Goal: Information Seeking & Learning: Find specific fact

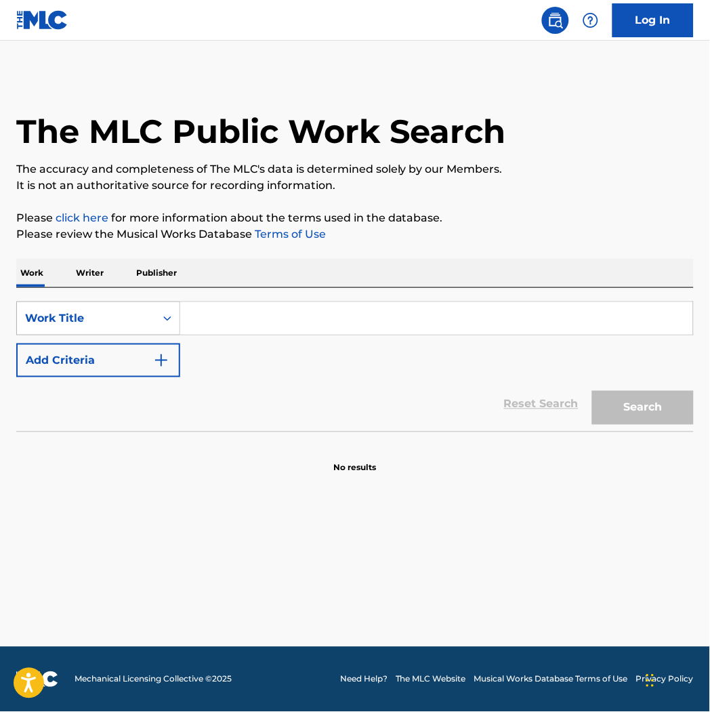
click at [137, 316] on div "Work Title" at bounding box center [86, 318] width 122 height 16
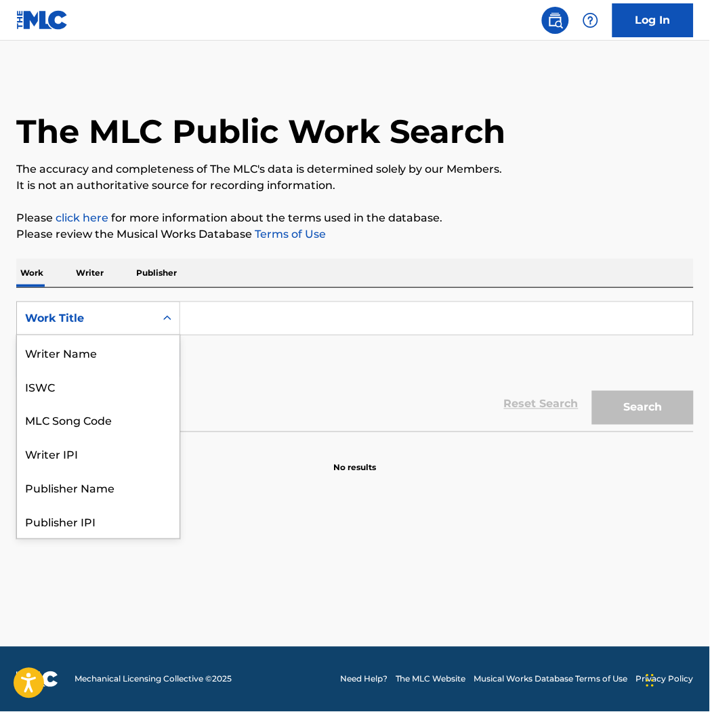
scroll to position [68, 0]
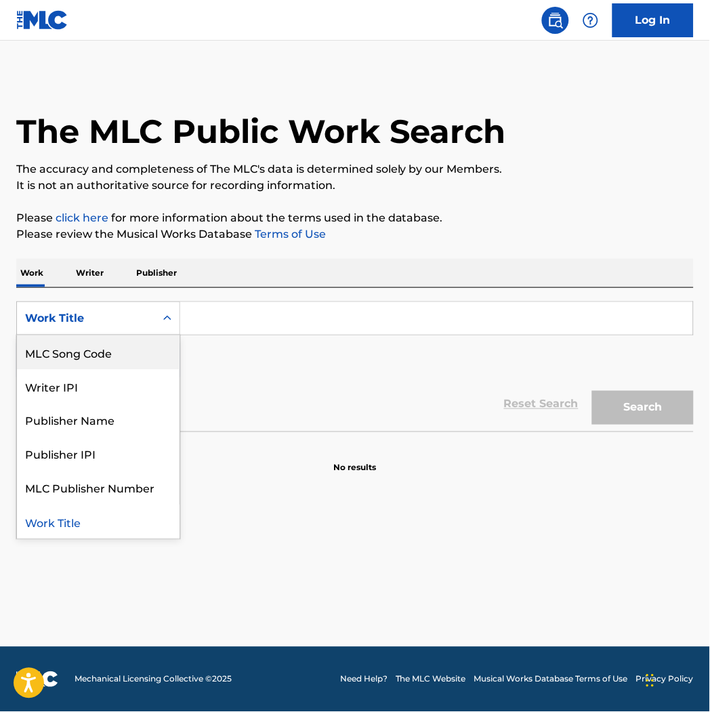
click at [125, 345] on div "MLC Song Code" at bounding box center [98, 352] width 163 height 34
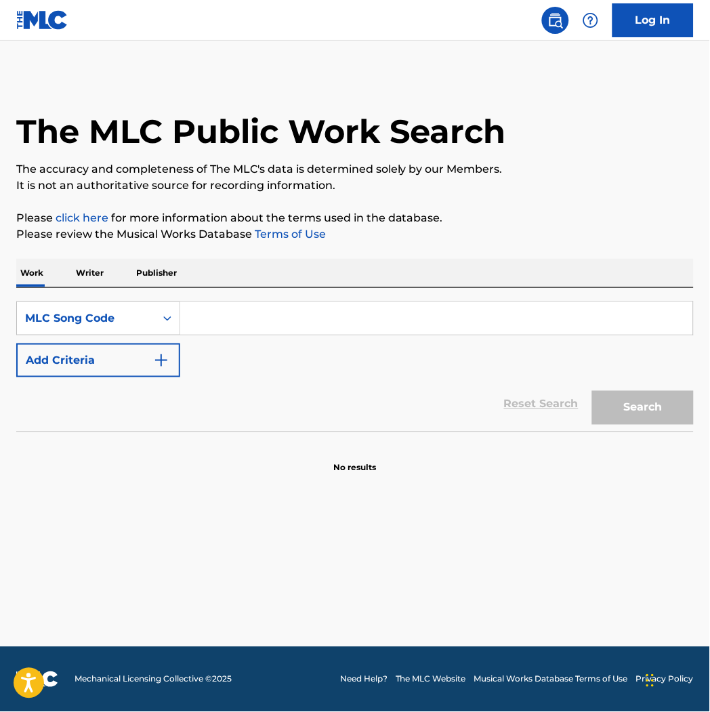
click at [235, 314] on input "Search Form" at bounding box center [436, 318] width 513 height 33
paste input "2E4B7X"
type input "2E4B7X"
click at [592, 391] on button "Search" at bounding box center [643, 408] width 102 height 34
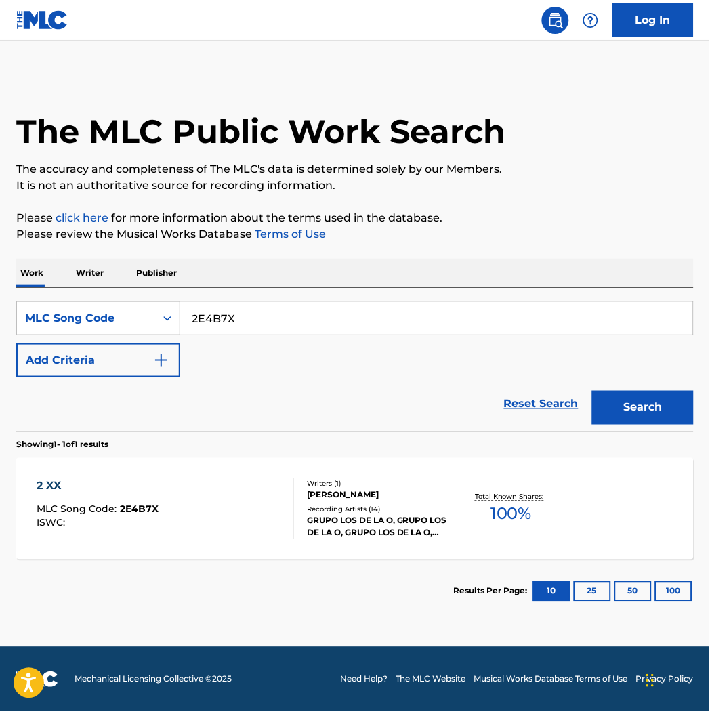
click at [226, 516] on div "2 XX MLC Song Code : 2E4B7X ISWC :" at bounding box center [165, 508] width 257 height 61
